Goal: Find specific page/section: Find specific page/section

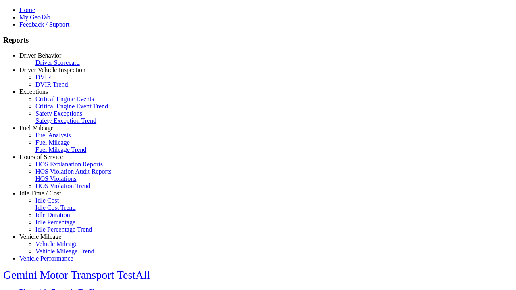
click at [46, 59] on link "Driver Behavior" at bounding box center [40, 55] width 42 height 7
click at [52, 66] on link "Driver Scorecard" at bounding box center [57, 62] width 44 height 7
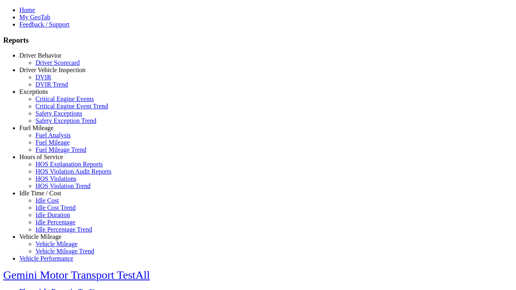
scroll to position [350, 0]
